Goal: Information Seeking & Learning: Check status

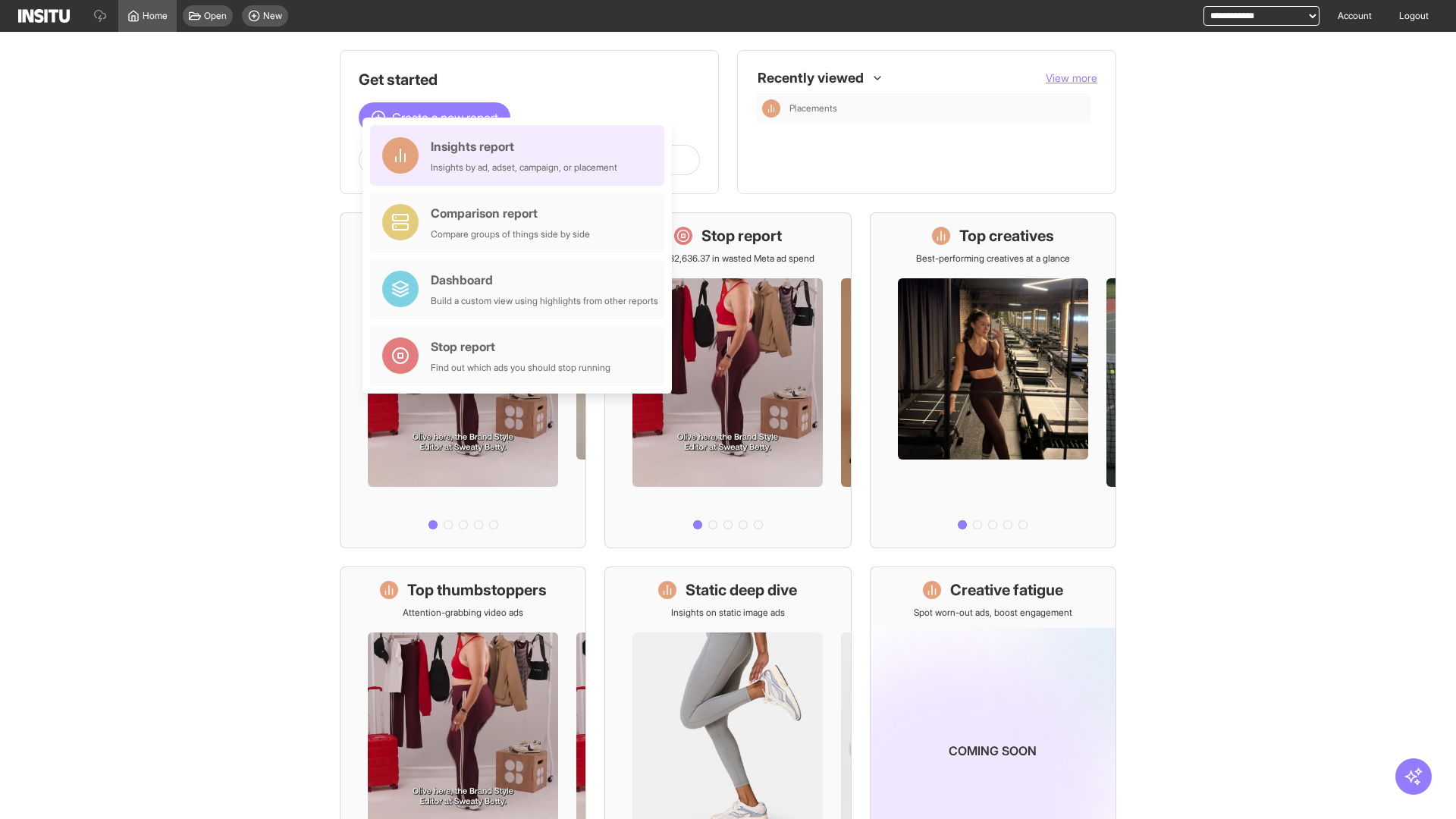
click at [521, 155] on div "Insights report Insights by ad, adset, campaign, or placement" at bounding box center [524, 155] width 187 height 37
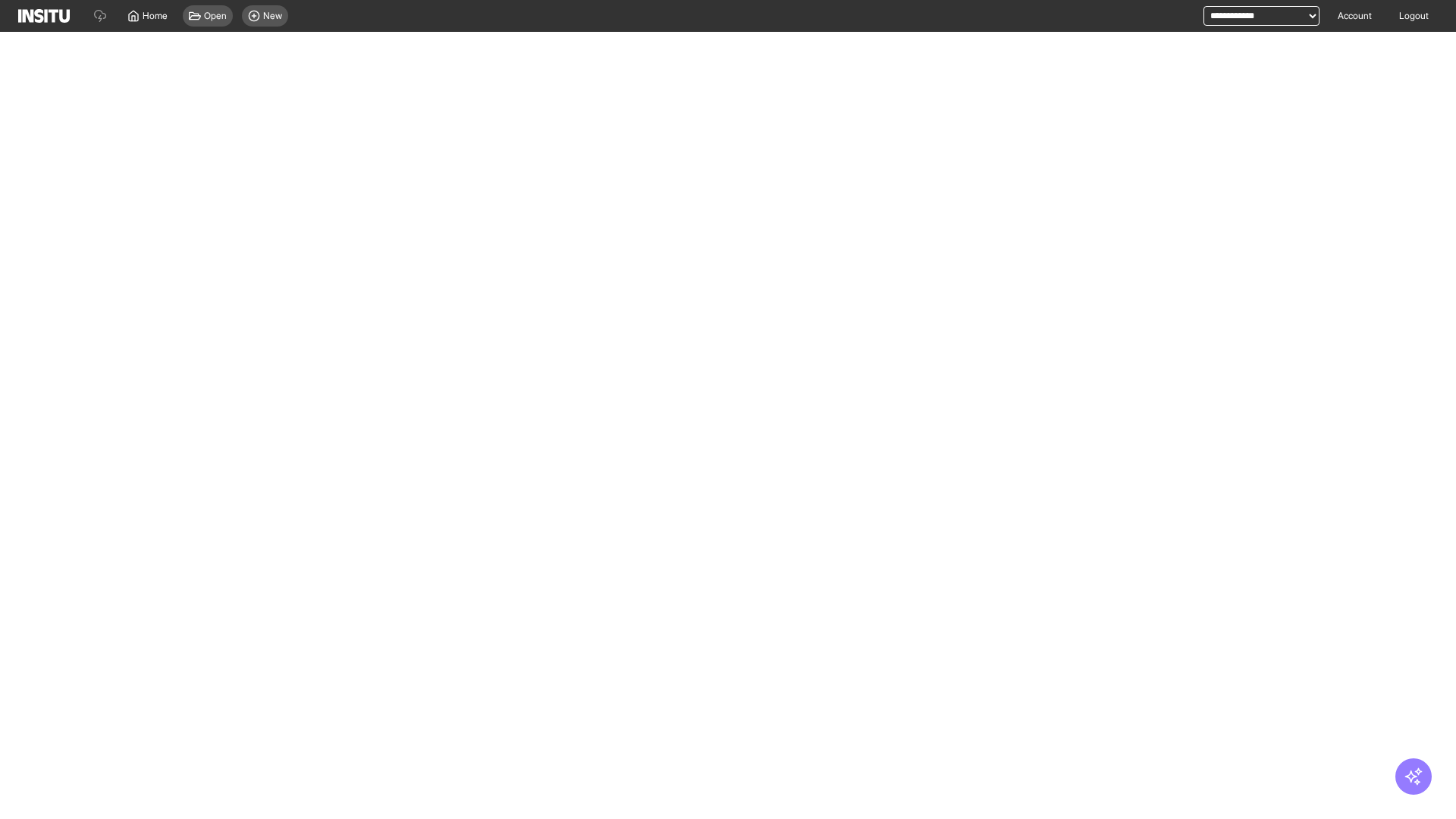
select select "**"
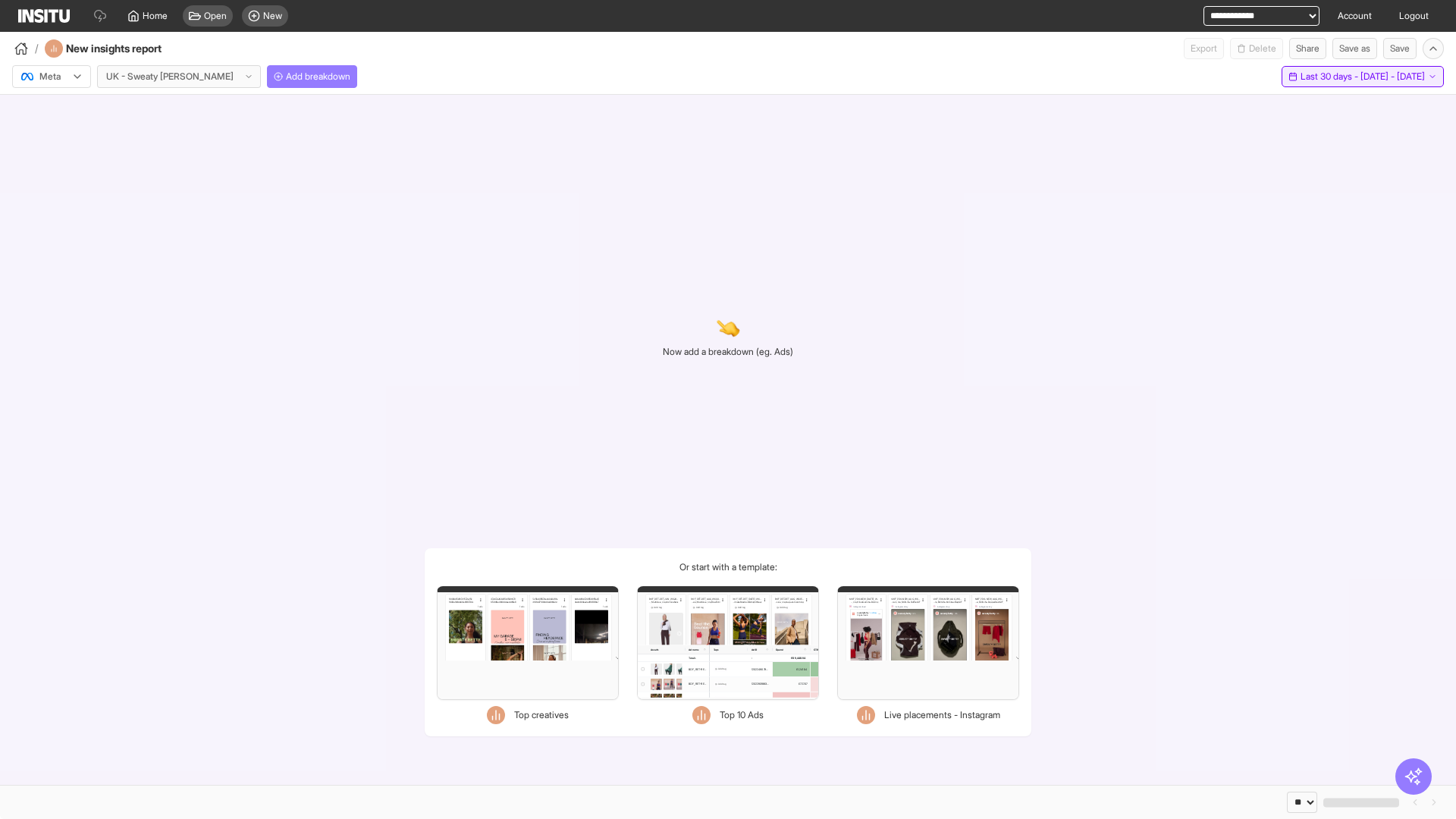
click at [1343, 77] on span "Last 30 days - [DATE] - [DATE]" at bounding box center [1363, 76] width 124 height 12
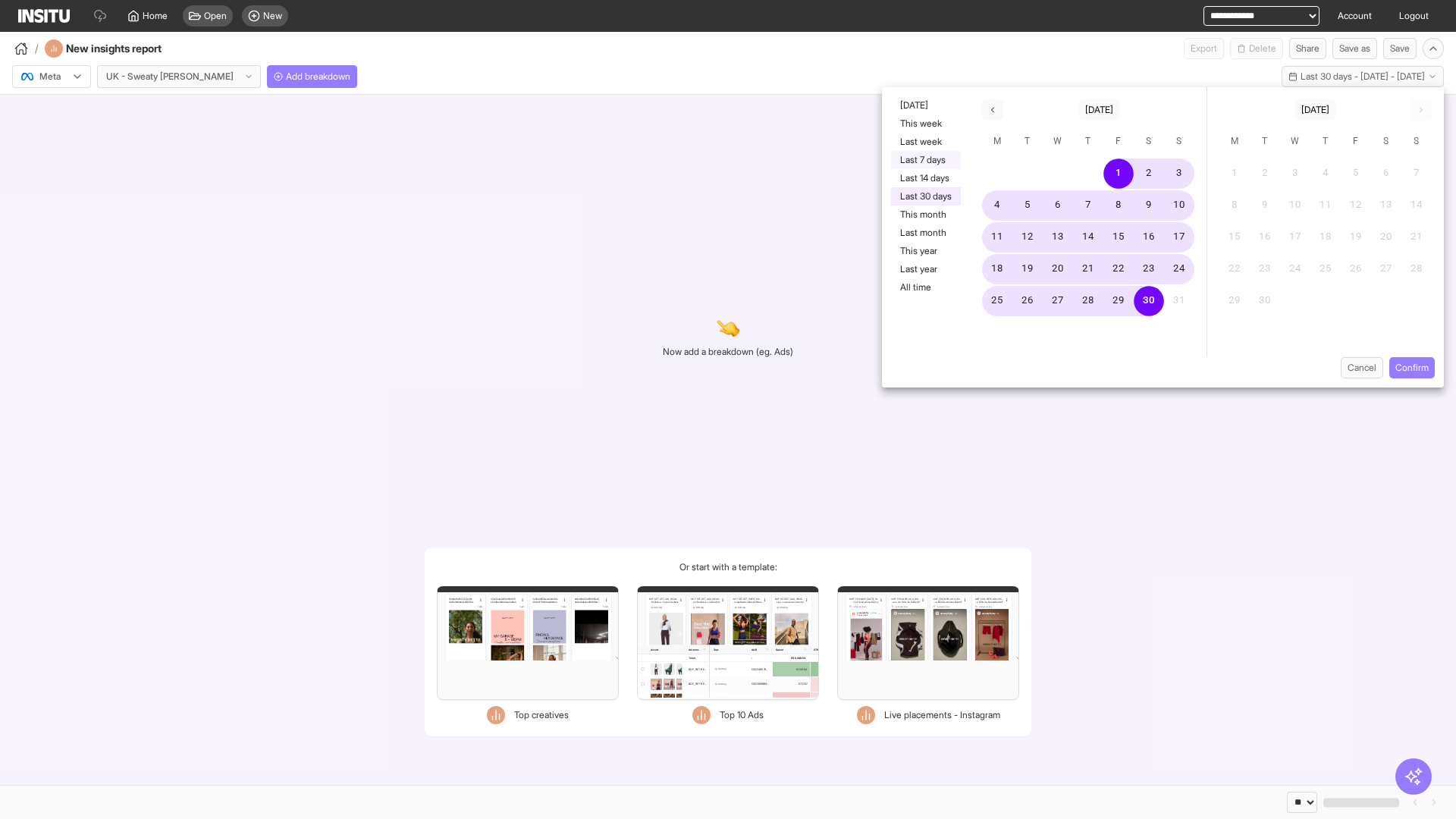
click at [925, 160] on button "Last 7 days" at bounding box center [926, 160] width 69 height 18
